Goal: Check status: Check status

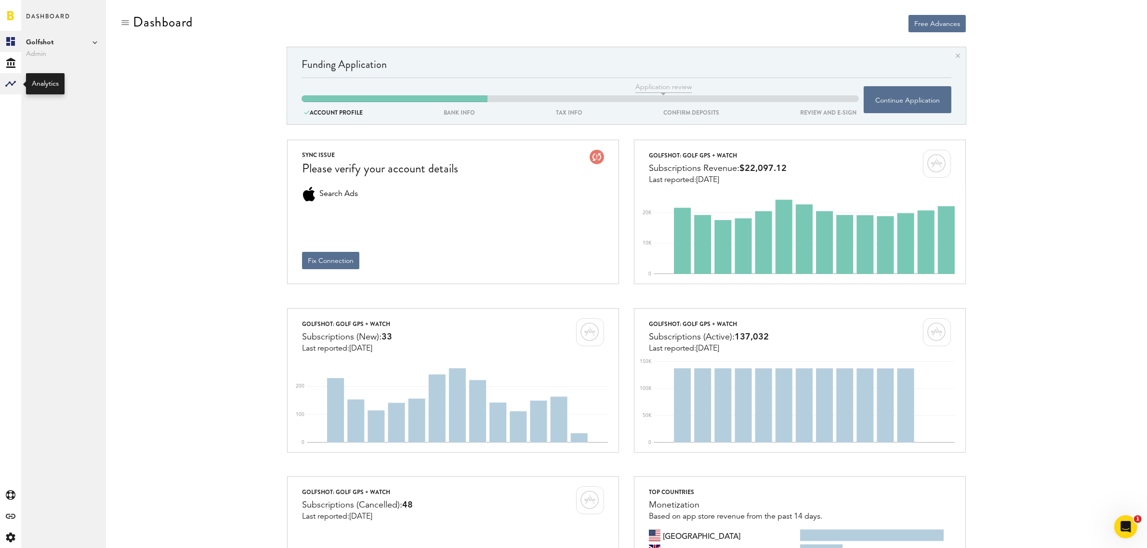
click at [10, 78] on rect at bounding box center [11, 84] width 12 height 12
click at [57, 63] on link "Subscriptions" at bounding box center [63, 62] width 85 height 21
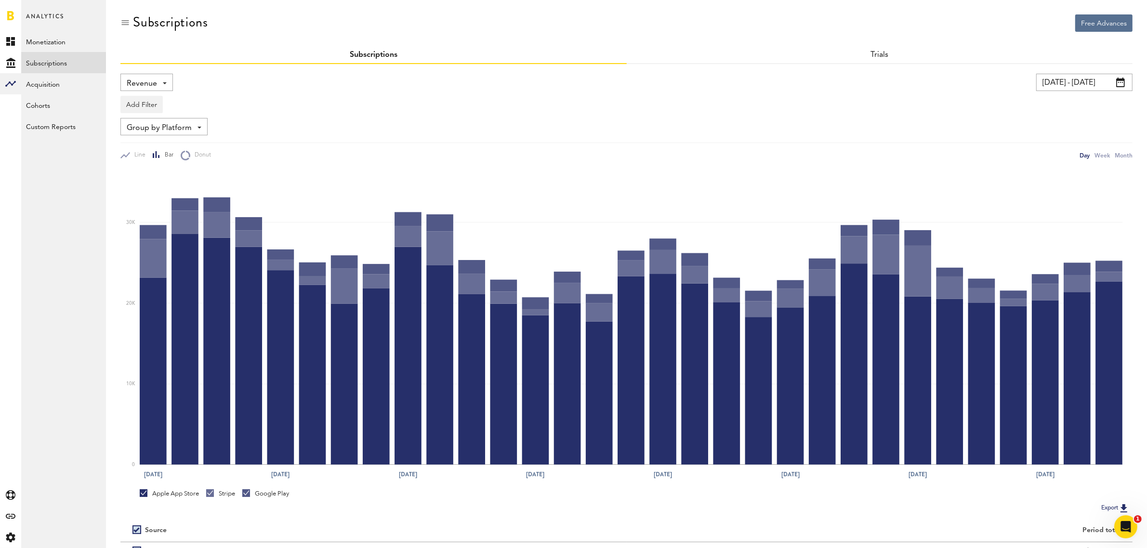
click at [1072, 85] on input "[DATE] - [DATE]" at bounding box center [1085, 82] width 96 height 17
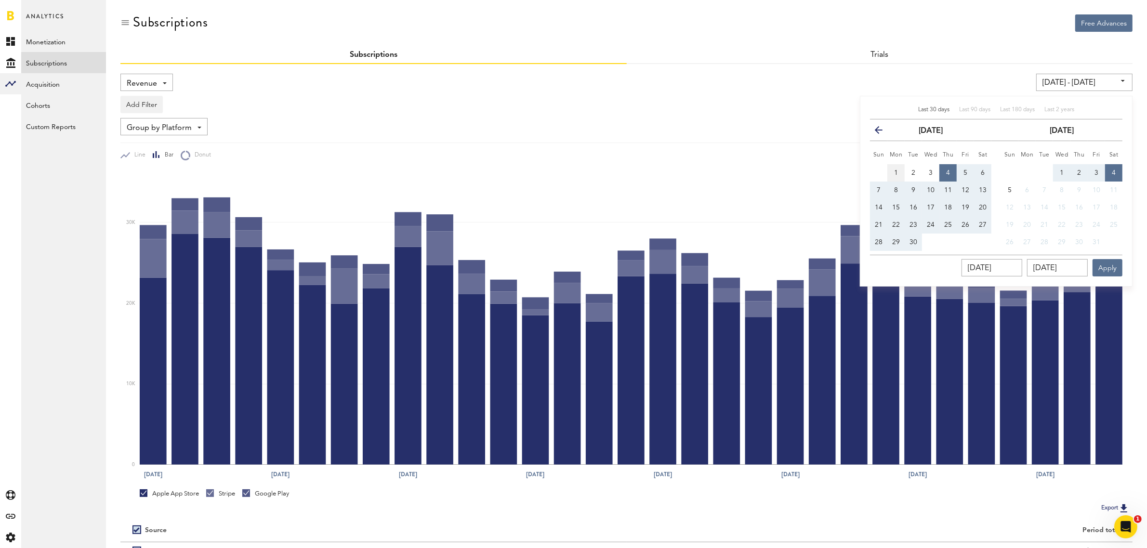
click at [899, 173] on button "1" at bounding box center [896, 172] width 17 height 17
type input "[DATE] - [DATE]"
type input "[DATE]"
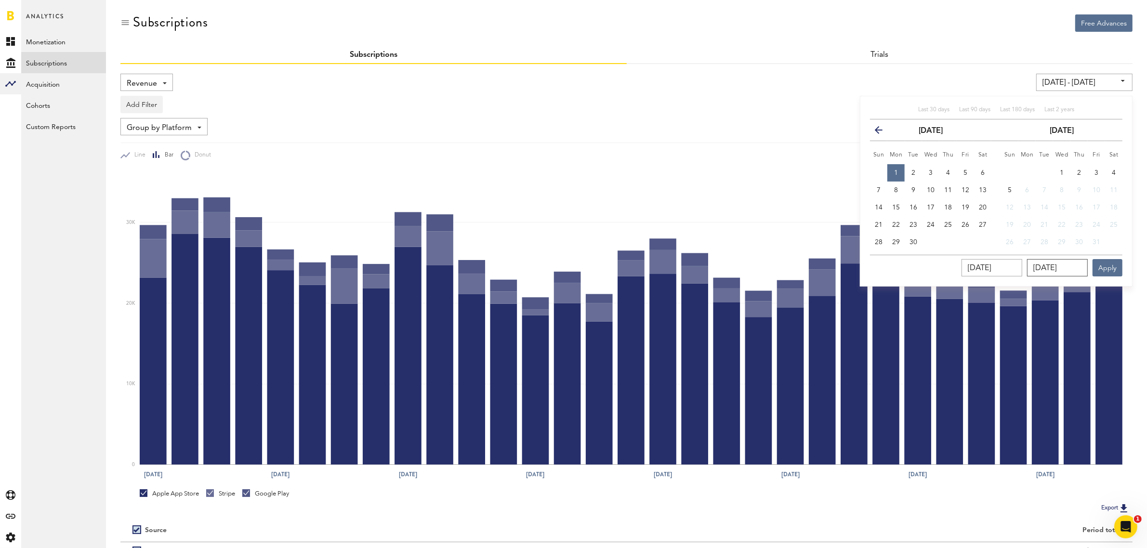
click at [1065, 275] on input "[DATE]" at bounding box center [1057, 267] width 61 height 17
click at [916, 244] on span "30" at bounding box center [914, 242] width 8 height 7
type input "[DATE] - [DATE]"
type input "[DATE]"
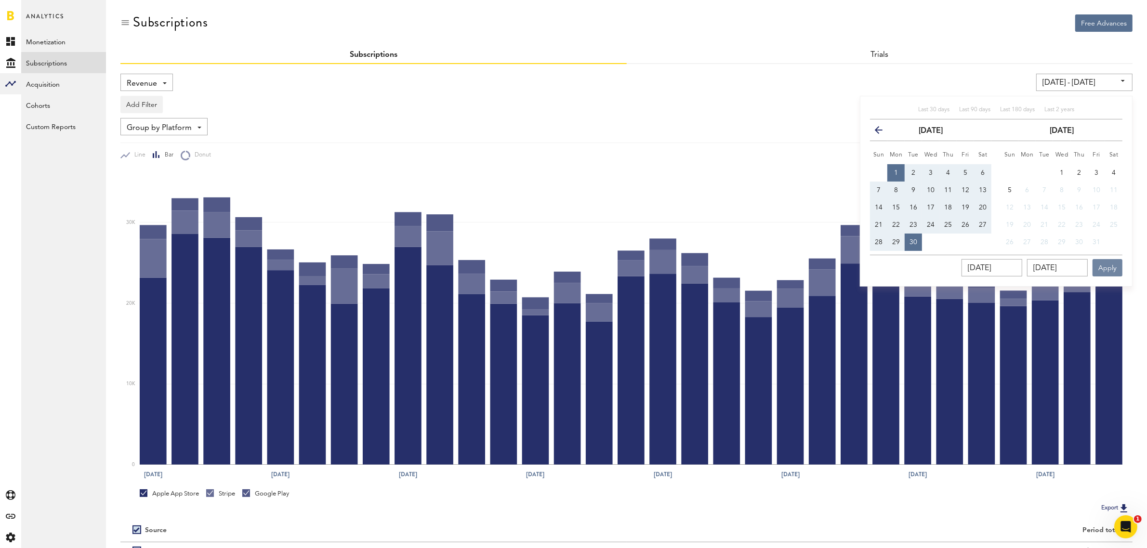
click at [1097, 267] on button "Apply" at bounding box center [1108, 267] width 30 height 17
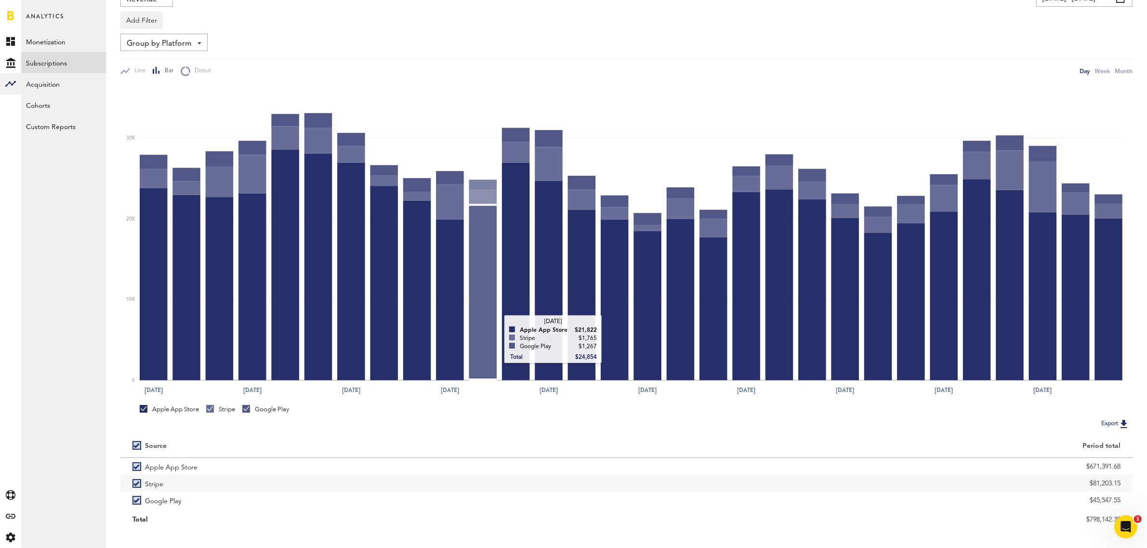
scroll to position [97, 0]
